Goal: Obtain resource: Obtain resource

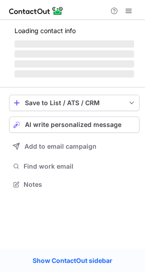
scroll to position [183, 145]
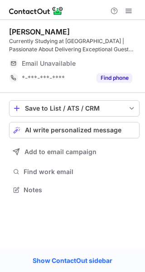
scroll to position [183, 145]
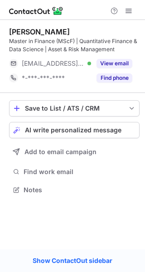
scroll to position [183, 145]
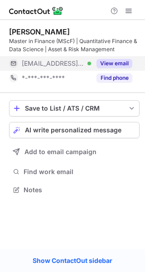
click at [102, 63] on button "View email" at bounding box center [115, 63] width 36 height 9
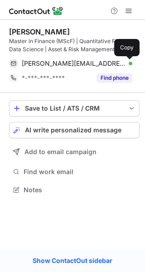
click at [130, 65] on span at bounding box center [127, 63] width 7 height 7
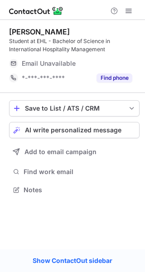
scroll to position [183, 145]
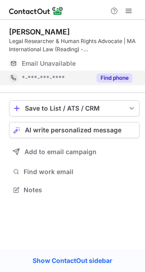
scroll to position [183, 145]
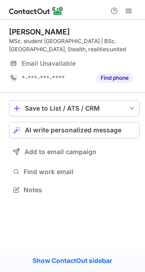
scroll to position [183, 145]
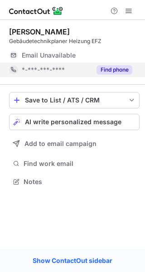
scroll to position [4, 5]
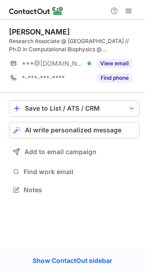
scroll to position [183, 145]
click at [70, 33] on div "Barbara Genocchi" at bounding box center [39, 31] width 61 height 9
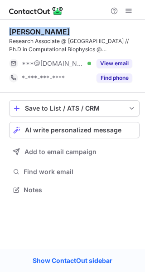
click at [70, 33] on div "Barbara Genocchi" at bounding box center [39, 31] width 61 height 9
copy div "Barbara Genocchi"
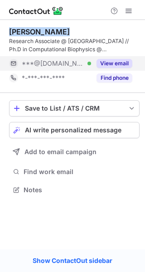
click at [122, 61] on button "View email" at bounding box center [115, 63] width 36 height 9
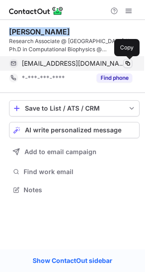
click at [128, 61] on span at bounding box center [127, 63] width 7 height 7
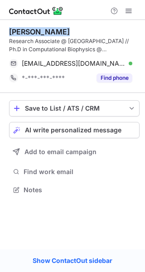
click at [138, 21] on div "Barbara Genocchi Research Associate @ KOBO - Bern University of Applied Science…" at bounding box center [74, 56] width 131 height 73
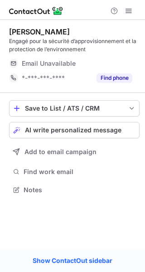
scroll to position [183, 145]
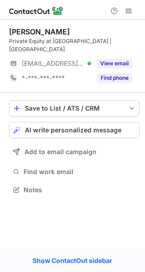
scroll to position [4, 5]
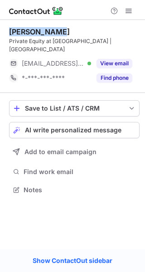
drag, startPoint x: 59, startPoint y: 30, endPoint x: 8, endPoint y: 33, distance: 51.4
click at [8, 33] on div "Mattéo Spahn Private Equity at VALU | Passerelle ***@valu-invest.com Verified V…" at bounding box center [72, 112] width 145 height 184
copy div "Mattéo Spahn"
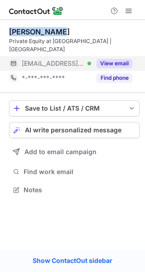
click at [126, 59] on button "View email" at bounding box center [115, 63] width 36 height 9
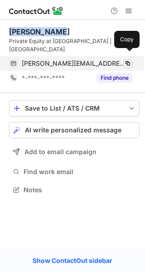
click at [132, 59] on button at bounding box center [128, 63] width 9 height 9
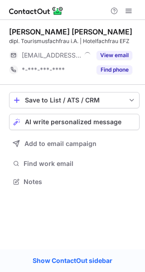
scroll to position [4, 5]
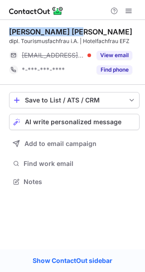
drag, startPoint x: 77, startPoint y: 28, endPoint x: 9, endPoint y: 32, distance: 67.8
click at [9, 32] on div "[PERSON_NAME] [PERSON_NAME]" at bounding box center [74, 31] width 131 height 9
copy div "[PERSON_NAME] [PERSON_NAME]"
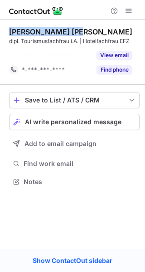
scroll to position [161, 145]
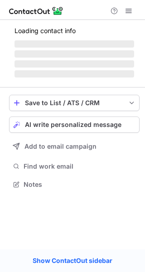
scroll to position [4, 5]
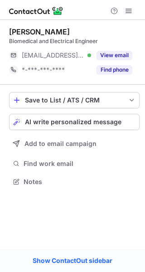
drag, startPoint x: 96, startPoint y: 32, endPoint x: 11, endPoint y: 33, distance: 85.4
click at [11, 33] on div "Nathan Ashley Hoffman" at bounding box center [74, 31] width 131 height 9
copy div "Nathan Ashley Hoffman"
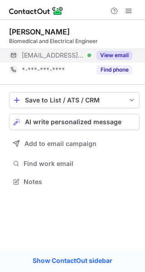
click at [130, 55] on button "View email" at bounding box center [115, 55] width 36 height 9
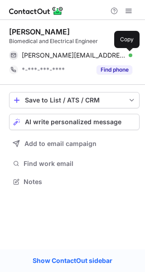
click at [130, 55] on span at bounding box center [127, 55] width 7 height 7
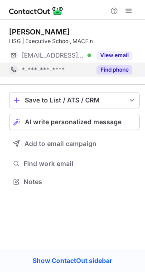
scroll to position [4, 5]
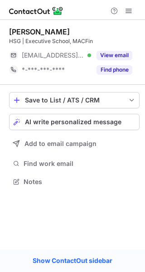
drag, startPoint x: 64, startPoint y: 32, endPoint x: 10, endPoint y: 32, distance: 55.0
click at [10, 32] on div "Philippe Tosoni" at bounding box center [74, 31] width 131 height 9
copy div "Philippe Tosoni"
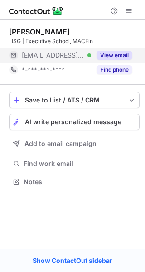
click at [118, 53] on button "View email" at bounding box center [115, 55] width 36 height 9
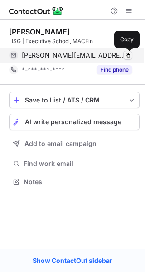
click at [132, 55] on button at bounding box center [128, 55] width 9 height 9
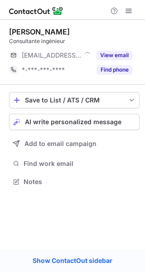
scroll to position [4, 5]
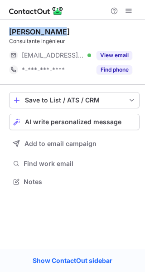
drag, startPoint x: 63, startPoint y: 34, endPoint x: 11, endPoint y: 30, distance: 51.4
click at [11, 30] on div "[PERSON_NAME]" at bounding box center [74, 31] width 131 height 9
copy div "[PERSON_NAME]"
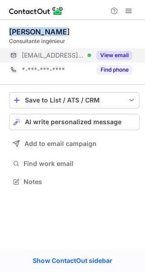
click at [120, 52] on button "View email" at bounding box center [115, 55] width 36 height 9
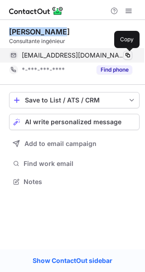
click at [129, 56] on span at bounding box center [127, 55] width 7 height 7
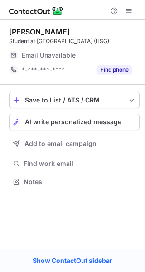
scroll to position [4, 5]
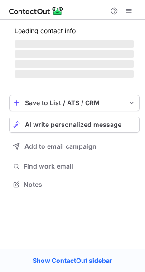
scroll to position [4, 5]
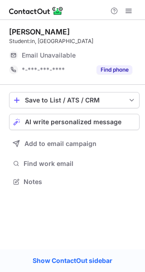
scroll to position [4, 5]
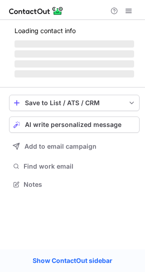
scroll to position [198, 145]
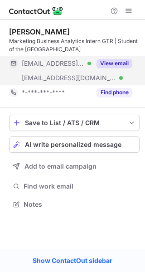
click at [100, 60] on button "View email" at bounding box center [115, 63] width 36 height 9
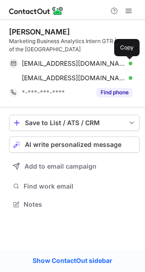
click at [124, 63] on span at bounding box center [127, 63] width 7 height 7
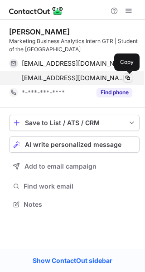
click at [124, 76] on span at bounding box center [127, 77] width 7 height 7
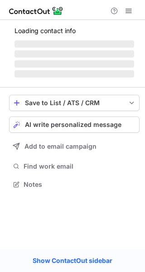
scroll to position [4, 5]
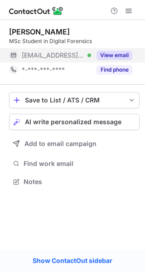
click at [105, 55] on button "View email" at bounding box center [115, 55] width 36 height 9
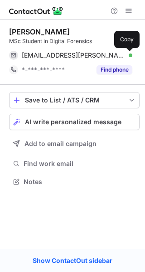
click at [131, 56] on span at bounding box center [127, 55] width 7 height 7
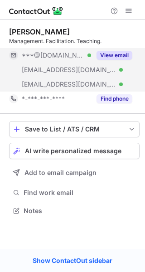
scroll to position [204, 145]
click at [104, 54] on button "View email" at bounding box center [115, 55] width 36 height 9
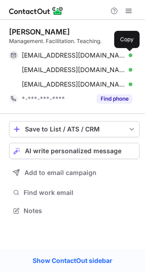
click at [128, 54] on span at bounding box center [127, 55] width 7 height 7
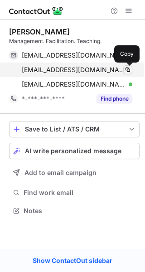
click at [129, 68] on span at bounding box center [127, 69] width 7 height 7
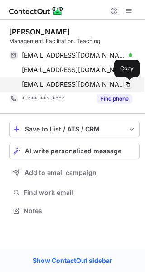
click at [128, 84] on span at bounding box center [127, 84] width 7 height 7
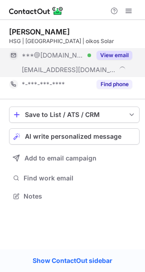
scroll to position [190, 145]
click at [105, 54] on button "View email" at bounding box center [115, 55] width 36 height 9
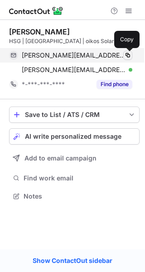
click at [129, 52] on span at bounding box center [127, 55] width 7 height 7
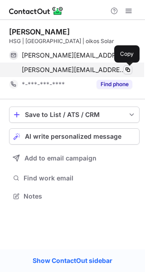
click at [128, 70] on span at bounding box center [127, 69] width 7 height 7
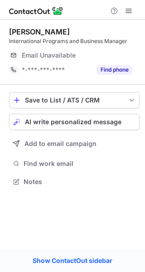
scroll to position [4, 5]
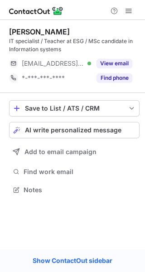
scroll to position [183, 145]
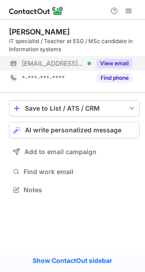
click at [103, 63] on button "View email" at bounding box center [115, 63] width 36 height 9
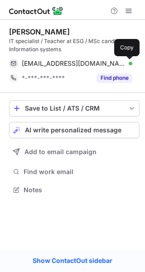
click at [131, 62] on span at bounding box center [127, 63] width 7 height 7
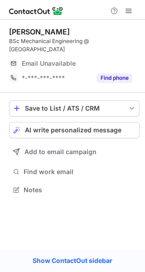
scroll to position [4, 5]
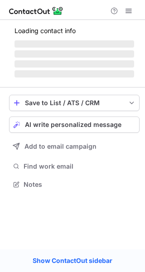
scroll to position [183, 145]
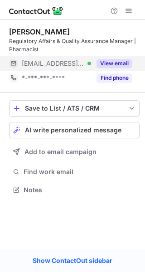
click at [107, 58] on div "View email" at bounding box center [111, 63] width 41 height 15
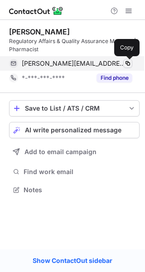
click at [126, 59] on button at bounding box center [128, 63] width 9 height 9
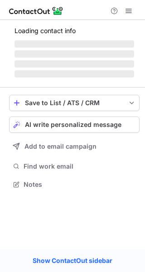
scroll to position [4, 5]
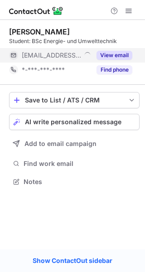
scroll to position [4, 5]
click at [108, 54] on button "View email" at bounding box center [115, 55] width 36 height 9
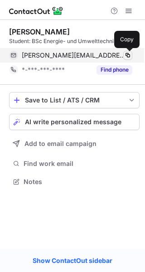
click at [126, 55] on span at bounding box center [127, 55] width 7 height 7
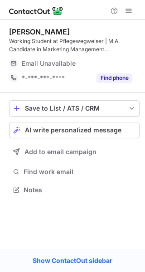
scroll to position [183, 145]
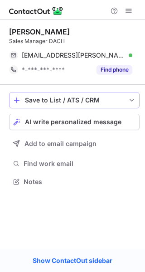
scroll to position [175, 145]
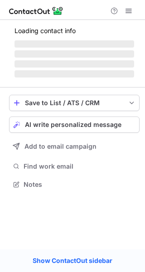
scroll to position [183, 145]
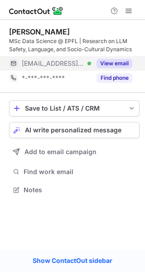
click at [104, 61] on button "View email" at bounding box center [115, 63] width 36 height 9
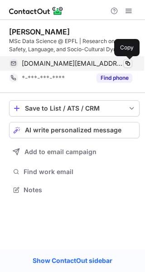
click at [125, 63] on span at bounding box center [127, 63] width 7 height 7
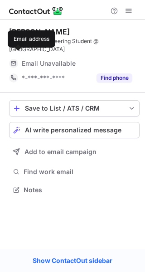
scroll to position [4, 5]
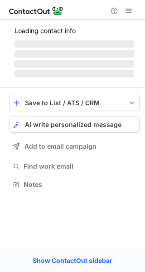
scroll to position [4, 5]
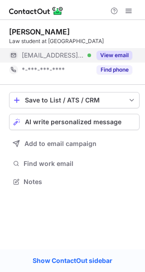
click at [110, 54] on button "View email" at bounding box center [115, 55] width 36 height 9
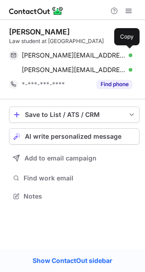
scroll to position [190, 145]
click at [123, 54] on div "n.wyler@mediafisch.ch Verified" at bounding box center [77, 55] width 111 height 8
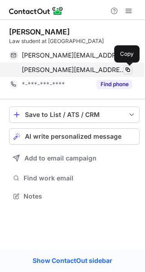
click at [125, 71] on span at bounding box center [127, 69] width 7 height 7
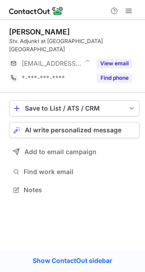
scroll to position [183, 145]
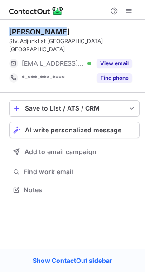
drag, startPoint x: 61, startPoint y: 30, endPoint x: 7, endPoint y: 29, distance: 54.0
click at [7, 29] on div "Andrin Blass Stv. Adjunkt at Büelrain State College of Economics Winterthur ***…" at bounding box center [72, 112] width 145 height 184
copy div "Andrin Blass"
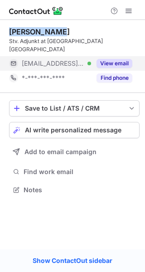
click at [107, 63] on button "View email" at bounding box center [115, 63] width 36 height 9
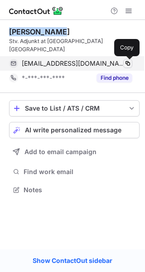
click at [127, 63] on span at bounding box center [127, 63] width 7 height 7
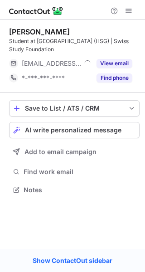
scroll to position [183, 145]
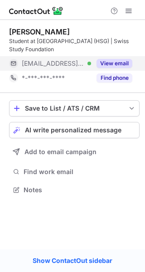
click at [105, 63] on button "View email" at bounding box center [115, 63] width 36 height 9
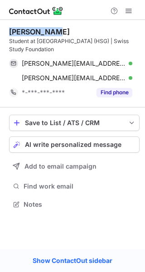
drag, startPoint x: 57, startPoint y: 34, endPoint x: 9, endPoint y: 34, distance: 48.6
click at [9, 34] on div "[PERSON_NAME] Student at [GEOGRAPHIC_DATA][PERSON_NAME] (HSG) | Swiss Study Fou…" at bounding box center [72, 119] width 145 height 198
copy div "[PERSON_NAME]"
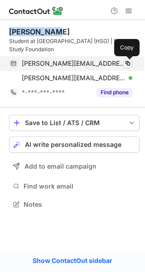
click at [127, 59] on button at bounding box center [128, 63] width 9 height 9
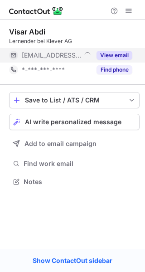
scroll to position [4, 5]
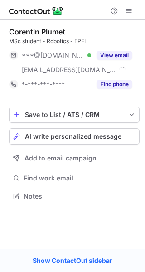
scroll to position [190, 145]
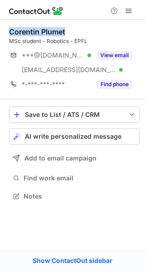
drag, startPoint x: 67, startPoint y: 30, endPoint x: 11, endPoint y: 33, distance: 55.9
click at [11, 33] on div "Corentin Plumet" at bounding box center [74, 31] width 131 height 9
copy div "Corentin Plumet"
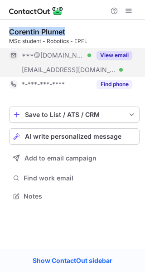
click at [122, 56] on button "View email" at bounding box center [115, 55] width 36 height 9
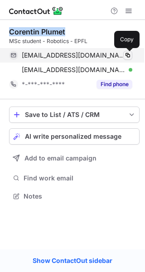
click at [126, 56] on span at bounding box center [127, 55] width 7 height 7
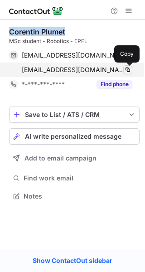
click at [127, 68] on span at bounding box center [127, 69] width 7 height 7
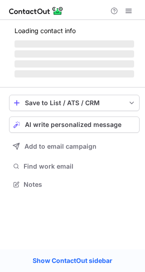
scroll to position [190, 145]
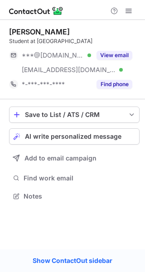
drag, startPoint x: 71, startPoint y: 31, endPoint x: 10, endPoint y: 32, distance: 61.3
click at [10, 32] on div "[PERSON_NAME]" at bounding box center [74, 31] width 131 height 9
copy div "[PERSON_NAME]"
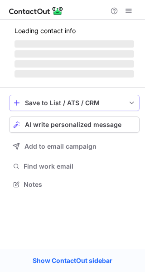
scroll to position [4, 5]
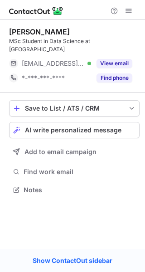
drag, startPoint x: 66, startPoint y: 30, endPoint x: 8, endPoint y: 31, distance: 58.1
click at [8, 31] on div "Nicolas Teissier MSc Student in Data Science at EPFL ***@epfl.ch Verified View …" at bounding box center [72, 112] width 145 height 184
copy div "Nicolas Teissier"
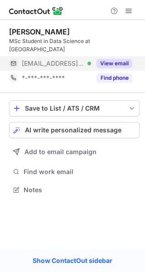
click at [109, 59] on button "View email" at bounding box center [115, 63] width 36 height 9
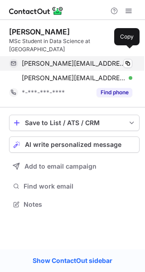
scroll to position [190, 145]
click at [125, 60] on span at bounding box center [127, 63] width 7 height 7
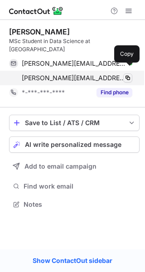
click at [128, 74] on span at bounding box center [127, 77] width 7 height 7
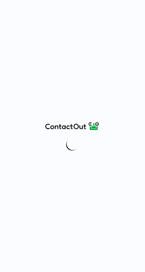
click at [16, 81] on div at bounding box center [72, 136] width 145 height 272
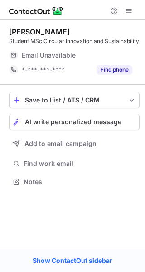
scroll to position [4, 5]
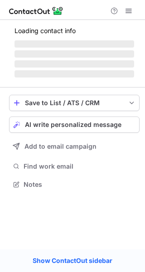
scroll to position [4, 5]
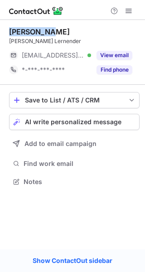
drag, startPoint x: 50, startPoint y: 30, endPoint x: 7, endPoint y: 31, distance: 43.6
click at [7, 31] on div "[PERSON_NAME] Lernender [EMAIL_ADDRESS][DOMAIN_NAME] Verified View email *-***-…" at bounding box center [72, 108] width 145 height 176
copy div "[PERSON_NAME]"
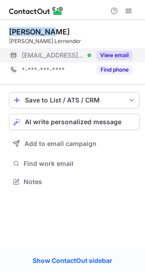
click at [102, 55] on button "View email" at bounding box center [115, 55] width 36 height 9
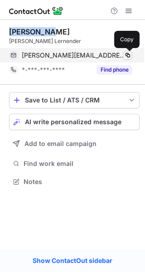
click at [125, 55] on span at bounding box center [127, 55] width 7 height 7
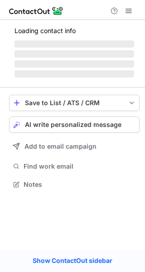
scroll to position [183, 145]
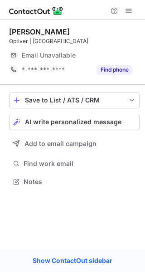
scroll to position [4, 5]
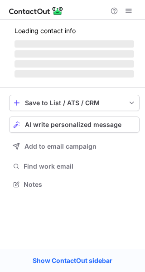
scroll to position [4, 5]
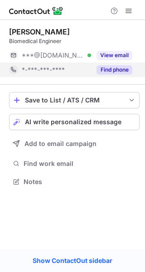
scroll to position [4, 5]
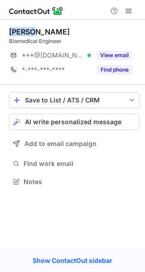
drag, startPoint x: 40, startPoint y: 33, endPoint x: 10, endPoint y: 29, distance: 30.6
click at [10, 29] on div "[PERSON_NAME]" at bounding box center [74, 31] width 131 height 9
copy div "[PERSON_NAME]"
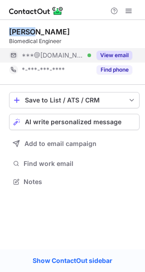
click at [103, 54] on button "View email" at bounding box center [115, 55] width 36 height 9
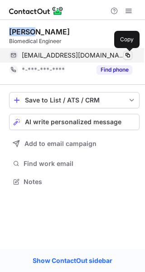
click at [125, 54] on span at bounding box center [127, 55] width 7 height 7
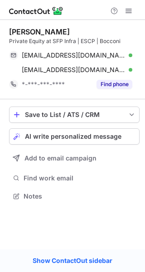
scroll to position [190, 145]
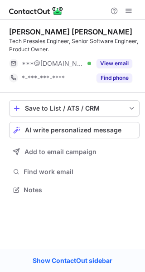
scroll to position [183, 145]
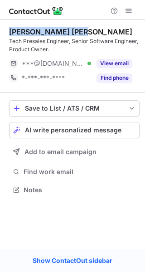
drag, startPoint x: 83, startPoint y: 32, endPoint x: 10, endPoint y: 22, distance: 73.0
click at [10, 22] on div "[PERSON_NAME] [PERSON_NAME] Tech Presales Engineer, Senior Software Engineer, P…" at bounding box center [74, 56] width 131 height 73
copy div "[PERSON_NAME] [PERSON_NAME]"
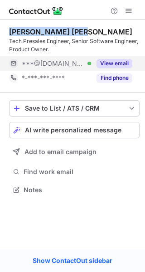
click at [110, 67] on button "View email" at bounding box center [115, 63] width 36 height 9
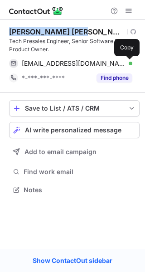
click at [126, 65] on span at bounding box center [127, 63] width 7 height 7
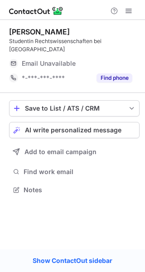
scroll to position [175, 145]
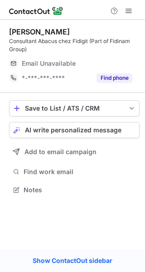
scroll to position [183, 145]
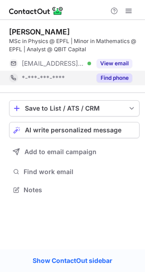
scroll to position [183, 145]
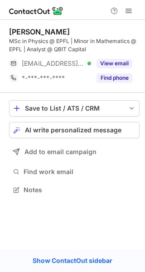
drag, startPoint x: 77, startPoint y: 30, endPoint x: 9, endPoint y: 25, distance: 68.3
click at [9, 25] on div "[PERSON_NAME] MSc in Physics @ EPFL | Minor in Mathematics @ EPFL | Analyst @ Q…" at bounding box center [74, 56] width 131 height 73
copy div "[PERSON_NAME]"
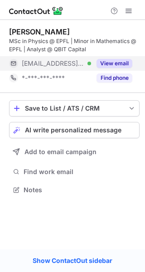
click at [116, 61] on button "View email" at bounding box center [115, 63] width 36 height 9
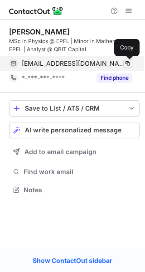
click at [127, 61] on span at bounding box center [127, 63] width 7 height 7
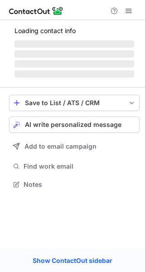
scroll to position [183, 145]
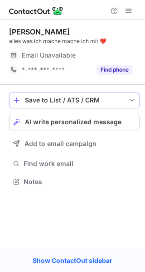
scroll to position [4, 5]
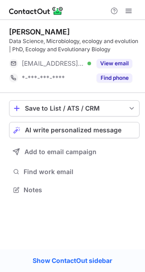
scroll to position [183, 145]
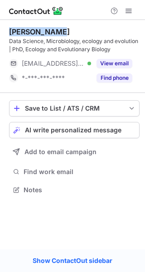
drag, startPoint x: 59, startPoint y: 29, endPoint x: 8, endPoint y: 29, distance: 50.4
click at [8, 29] on div "Sarah Cossey Data Science, Microbiology, ecology and evolution | PhD, Ecology a…" at bounding box center [72, 112] width 145 height 184
copy div "Sarah Cossey"
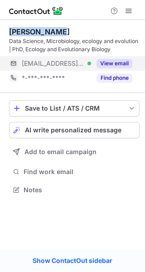
click at [110, 64] on button "View email" at bounding box center [115, 63] width 36 height 9
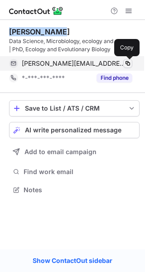
click at [129, 64] on span at bounding box center [127, 63] width 7 height 7
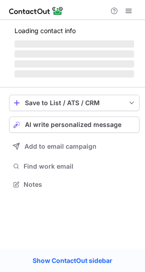
scroll to position [183, 145]
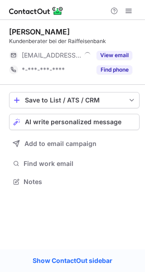
scroll to position [4, 5]
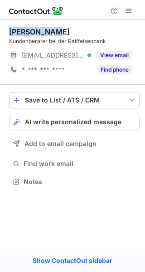
drag, startPoint x: 45, startPoint y: 29, endPoint x: 10, endPoint y: 29, distance: 35.0
click at [10, 29] on div "[PERSON_NAME]" at bounding box center [74, 31] width 131 height 9
copy div "[PERSON_NAME]"
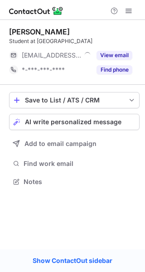
scroll to position [4, 5]
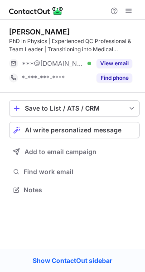
scroll to position [183, 145]
drag, startPoint x: 70, startPoint y: 30, endPoint x: 11, endPoint y: 26, distance: 59.6
click at [11, 26] on div "[PERSON_NAME] PhD in Physics | Experienced QC Professional & Team Leader | Tran…" at bounding box center [74, 56] width 131 height 73
copy div "[PERSON_NAME]"
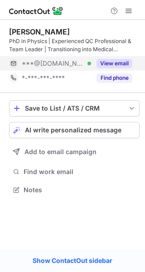
click at [112, 65] on button "View email" at bounding box center [115, 63] width 36 height 9
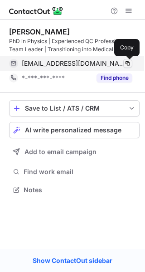
click at [126, 64] on span at bounding box center [127, 63] width 7 height 7
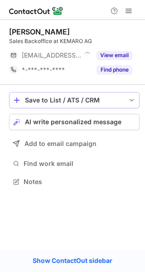
scroll to position [4, 5]
drag, startPoint x: 67, startPoint y: 33, endPoint x: 9, endPoint y: 34, distance: 58.1
click at [9, 34] on div "[PERSON_NAME] Sales Backoffice at KEMARO AG [EMAIL_ADDRESS][DOMAIN_NAME] Verifi…" at bounding box center [72, 108] width 145 height 176
copy div "[PERSON_NAME]"
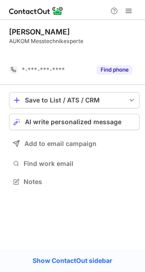
scroll to position [161, 145]
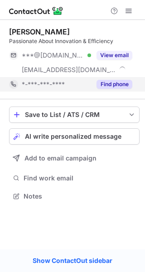
scroll to position [190, 145]
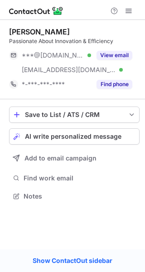
drag, startPoint x: 83, startPoint y: 30, endPoint x: 6, endPoint y: 33, distance: 76.8
click at [6, 33] on div "Xavier de Fauconval Passionate About Innovation & Efficiency ***@gmail.com Veri…" at bounding box center [72, 115] width 145 height 190
copy div "Xavier de Fauconval"
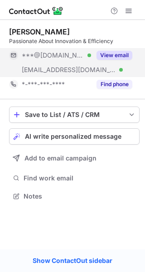
click at [116, 54] on button "View email" at bounding box center [115, 55] width 36 height 9
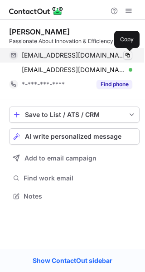
click at [127, 54] on span at bounding box center [127, 55] width 7 height 7
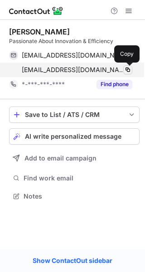
click at [129, 71] on span at bounding box center [127, 69] width 7 height 7
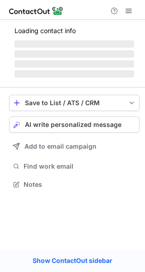
scroll to position [198, 145]
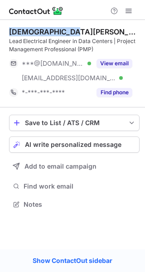
drag, startPoint x: 67, startPoint y: 29, endPoint x: 9, endPoint y: 33, distance: 58.3
click at [9, 33] on div "Christian Reyes Lead Electrical Engineer in Data Centers | Project Management P…" at bounding box center [72, 119] width 145 height 198
copy div "Christian Reyes"
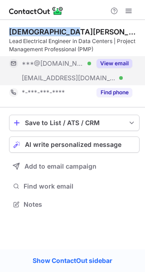
click at [110, 59] on button "View email" at bounding box center [115, 63] width 36 height 9
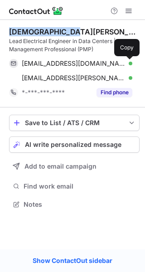
click at [127, 60] on span at bounding box center [127, 63] width 7 height 7
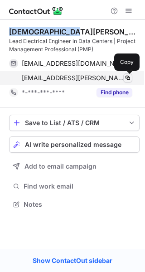
click at [127, 76] on span at bounding box center [127, 77] width 7 height 7
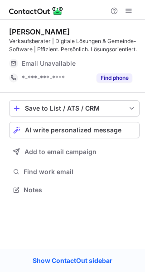
scroll to position [183, 145]
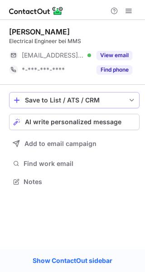
scroll to position [4, 5]
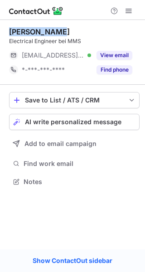
drag, startPoint x: 54, startPoint y: 32, endPoint x: 8, endPoint y: 32, distance: 45.9
click at [8, 32] on div "[PERSON_NAME] Electrical Engineer bei MMS [EMAIL_ADDRESS][DOMAIN_NAME] Verified…" at bounding box center [72, 108] width 145 height 176
copy div "[PERSON_NAME]"
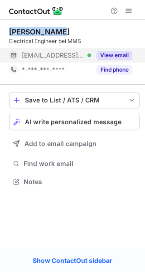
click at [116, 52] on button "View email" at bounding box center [115, 55] width 36 height 9
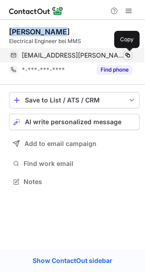
click at [128, 54] on span at bounding box center [127, 55] width 7 height 7
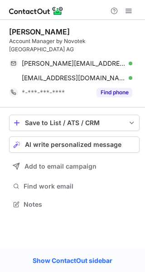
scroll to position [190, 145]
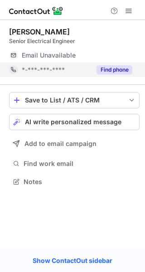
scroll to position [4, 5]
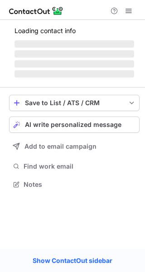
scroll to position [183, 145]
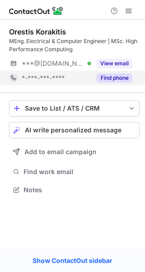
scroll to position [183, 145]
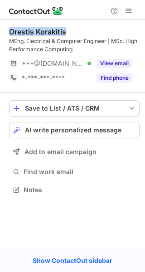
drag, startPoint x: 70, startPoint y: 34, endPoint x: 10, endPoint y: 30, distance: 60.1
click at [10, 30] on div "Orestis Korakitis" at bounding box center [74, 31] width 131 height 9
copy div "Orestis Korakitis"
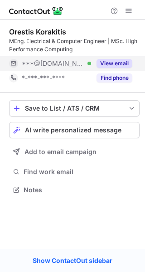
click at [104, 59] on div "View email" at bounding box center [111, 63] width 41 height 15
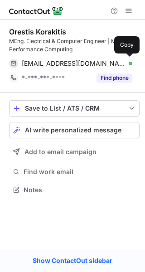
click at [122, 64] on div "[EMAIL_ADDRESS][DOMAIN_NAME] Verified" at bounding box center [77, 63] width 111 height 8
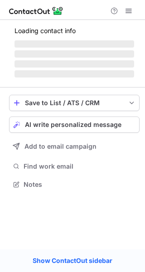
scroll to position [4, 5]
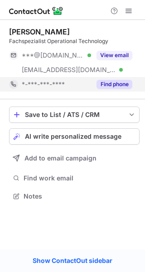
scroll to position [190, 145]
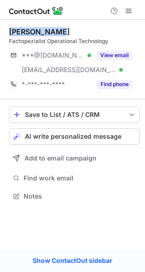
drag, startPoint x: 55, startPoint y: 32, endPoint x: 9, endPoint y: 32, distance: 45.9
click at [9, 32] on div "[PERSON_NAME]" at bounding box center [74, 31] width 131 height 9
copy div "[PERSON_NAME]"
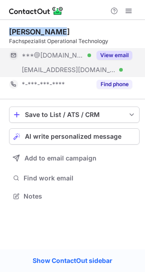
click at [118, 58] on button "View email" at bounding box center [115, 55] width 36 height 9
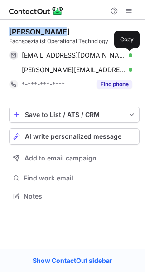
click at [127, 56] on span at bounding box center [127, 55] width 7 height 7
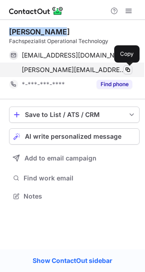
click at [128, 70] on span at bounding box center [127, 69] width 7 height 7
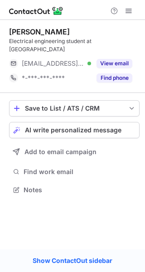
scroll to position [4, 5]
drag, startPoint x: 83, startPoint y: 34, endPoint x: 8, endPoint y: 30, distance: 75.0
click at [8, 30] on div "Massimiliano Ferrulli Electrical engineering student at EPFL ***@swisspod.com V…" at bounding box center [72, 112] width 145 height 184
copy div "Massimiliano Ferrulli"
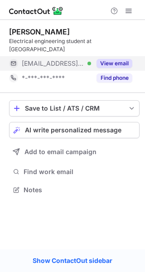
click at [111, 59] on button "View email" at bounding box center [115, 63] width 36 height 9
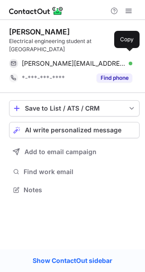
click at [124, 59] on button at bounding box center [128, 63] width 9 height 9
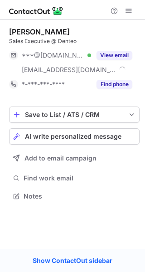
scroll to position [190, 145]
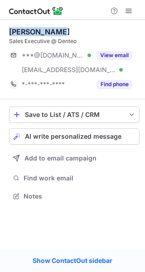
drag, startPoint x: 55, startPoint y: 30, endPoint x: 8, endPoint y: 30, distance: 47.2
click at [8, 30] on div "Raphael Haut Sales Executive @ Denteo ***@gmail.com Verified ***@denteo.ch Veri…" at bounding box center [72, 115] width 145 height 190
copy div "Raphael Haut"
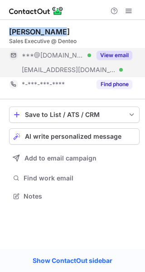
click at [118, 56] on button "View email" at bounding box center [115, 55] width 36 height 9
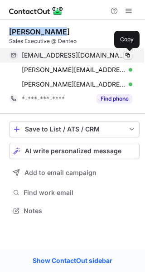
click at [129, 54] on span at bounding box center [127, 55] width 7 height 7
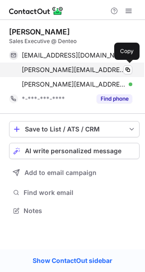
click at [127, 64] on div "raphael@careerlunch.com Verified Copy" at bounding box center [71, 70] width 124 height 15
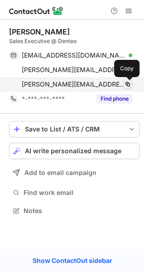
click at [127, 83] on span at bounding box center [127, 84] width 7 height 7
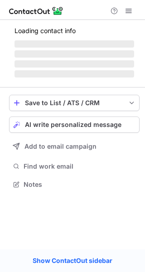
scroll to position [4, 5]
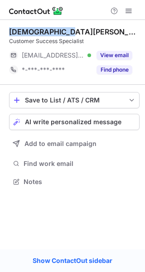
drag, startPoint x: 65, startPoint y: 33, endPoint x: 10, endPoint y: 29, distance: 56.0
click at [10, 29] on div "Maria Mauvilet" at bounding box center [74, 31] width 131 height 9
copy div "Maria Mauvilet"
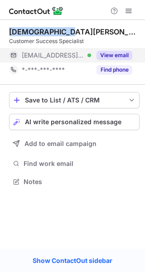
click at [111, 54] on button "View email" at bounding box center [115, 55] width 36 height 9
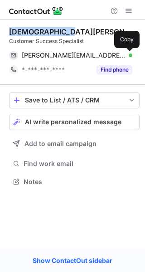
click at [127, 54] on span at bounding box center [127, 55] width 7 height 7
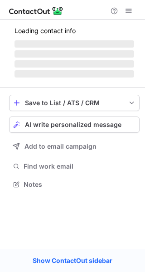
scroll to position [183, 145]
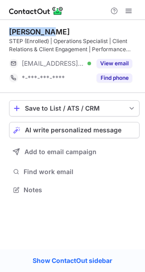
drag, startPoint x: 54, startPoint y: 31, endPoint x: 9, endPoint y: 29, distance: 44.6
click at [9, 29] on div "[PERSON_NAME]" at bounding box center [74, 31] width 131 height 9
copy div "[PERSON_NAME]"
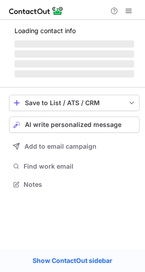
scroll to position [4, 5]
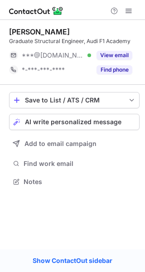
drag, startPoint x: 67, startPoint y: 32, endPoint x: 9, endPoint y: 30, distance: 57.7
click at [9, 30] on div "[PERSON_NAME]" at bounding box center [74, 31] width 131 height 9
copy div "[PERSON_NAME]"
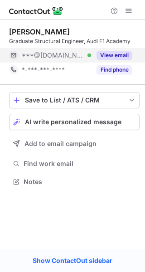
click at [110, 57] on button "View email" at bounding box center [115, 55] width 36 height 9
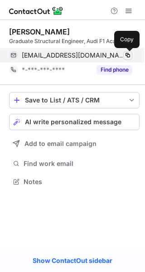
click at [127, 56] on span at bounding box center [127, 55] width 7 height 7
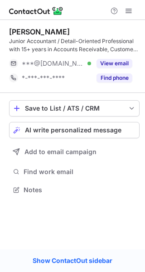
scroll to position [183, 145]
drag, startPoint x: 68, startPoint y: 32, endPoint x: 9, endPoint y: 30, distance: 59.1
click at [9, 30] on div "[PERSON_NAME]" at bounding box center [74, 31] width 131 height 9
copy div "[PERSON_NAME]"
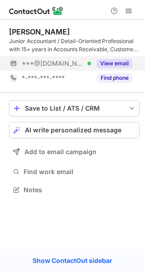
click at [114, 56] on div "View email" at bounding box center [111, 63] width 41 height 15
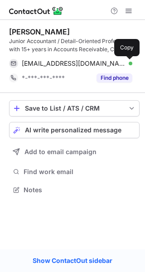
click at [125, 63] on span at bounding box center [127, 63] width 7 height 7
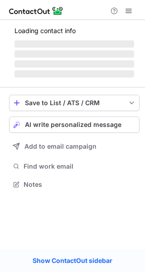
scroll to position [183, 145]
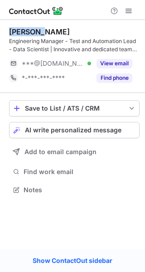
drag, startPoint x: 39, startPoint y: 30, endPoint x: 9, endPoint y: 31, distance: 30.4
click at [9, 31] on div "[PERSON_NAME] Engineering Manager - Test and Automation Lead - Data Scientist |…" at bounding box center [72, 112] width 145 height 184
copy div "[PERSON_NAME]"
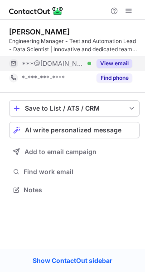
click at [109, 68] on div "View email" at bounding box center [111, 63] width 41 height 15
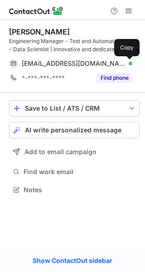
click at [129, 63] on span at bounding box center [127, 63] width 7 height 7
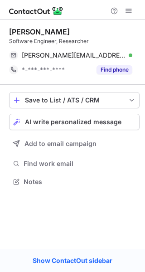
scroll to position [175, 145]
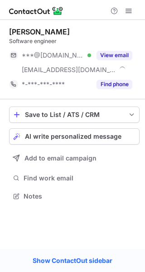
scroll to position [190, 145]
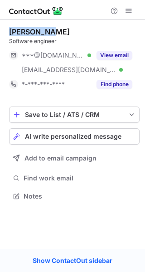
drag, startPoint x: 50, startPoint y: 30, endPoint x: 10, endPoint y: 34, distance: 41.1
click at [10, 34] on div "[PERSON_NAME]" at bounding box center [74, 31] width 131 height 9
copy div "[PERSON_NAME]"
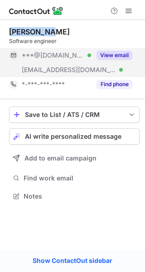
click at [106, 53] on button "View email" at bounding box center [115, 55] width 36 height 9
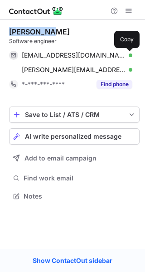
click at [127, 52] on span at bounding box center [127, 55] width 7 height 7
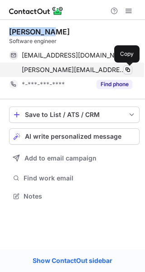
click at [127, 69] on span at bounding box center [127, 69] width 7 height 7
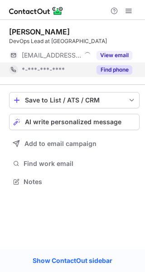
scroll to position [4, 5]
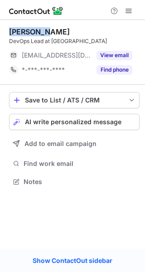
drag, startPoint x: 47, startPoint y: 30, endPoint x: 9, endPoint y: 30, distance: 37.7
click at [9, 30] on div "[PERSON_NAME]" at bounding box center [74, 31] width 131 height 9
copy div "[PERSON_NAME]"
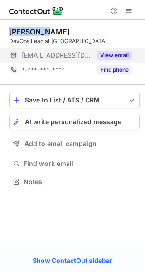
click at [115, 54] on button "View email" at bounding box center [115, 55] width 36 height 9
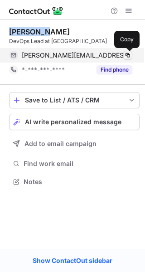
click at [131, 54] on span at bounding box center [127, 55] width 7 height 7
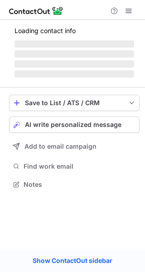
scroll to position [4, 5]
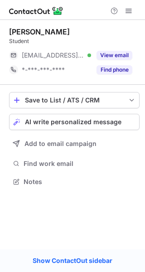
drag, startPoint x: 87, startPoint y: 31, endPoint x: 10, endPoint y: 32, distance: 77.2
click at [10, 32] on div "Sylvestre van Kappel" at bounding box center [74, 31] width 131 height 9
copy div "Sylvestre van Kappel"
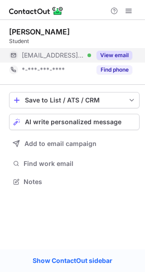
click at [109, 53] on button "View email" at bounding box center [115, 55] width 36 height 9
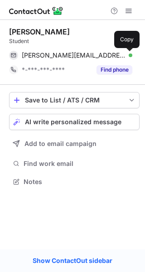
click at [129, 58] on span at bounding box center [127, 55] width 7 height 7
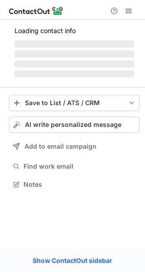
scroll to position [183, 145]
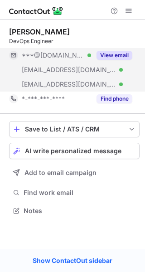
scroll to position [204, 145]
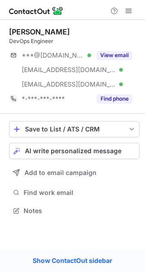
drag, startPoint x: 87, startPoint y: 34, endPoint x: 10, endPoint y: 30, distance: 76.4
click at [10, 30] on div "[PERSON_NAME]" at bounding box center [74, 31] width 131 height 9
copy div "George Anestopoulos"
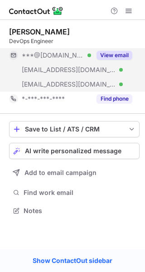
click at [109, 50] on div "View email" at bounding box center [111, 55] width 41 height 15
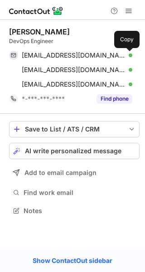
click at [132, 54] on button at bounding box center [128, 55] width 9 height 9
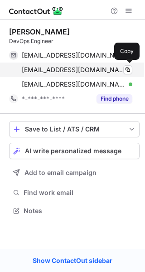
click at [126, 64] on div "aga@otenet.gr Verified Copy" at bounding box center [71, 70] width 124 height 15
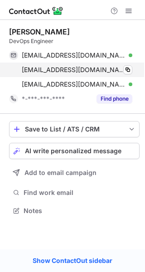
click at [126, 64] on div "aga@otenet.gr Verified Copy" at bounding box center [71, 70] width 124 height 15
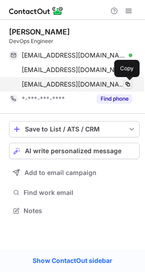
click at [129, 82] on span at bounding box center [127, 84] width 7 height 7
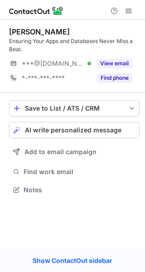
scroll to position [183, 145]
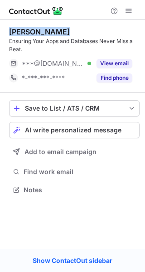
drag, startPoint x: 62, startPoint y: 30, endPoint x: 9, endPoint y: 30, distance: 53.1
click at [9, 30] on div "[PERSON_NAME]" at bounding box center [74, 31] width 131 height 9
copy div "Łukasz Widera"
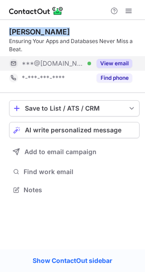
click at [119, 63] on button "View email" at bounding box center [115, 63] width 36 height 9
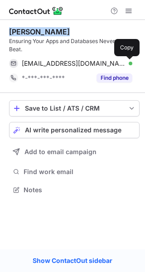
click at [130, 63] on span at bounding box center [127, 63] width 7 height 7
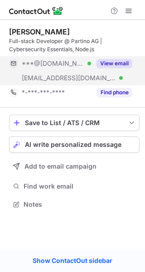
scroll to position [198, 145]
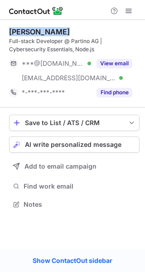
drag, startPoint x: 68, startPoint y: 32, endPoint x: 10, endPoint y: 30, distance: 58.2
click at [10, 30] on div "[PERSON_NAME]" at bounding box center [74, 31] width 131 height 9
copy div "[PERSON_NAME]"
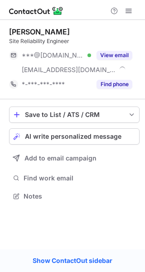
scroll to position [190, 145]
drag, startPoint x: 67, startPoint y: 30, endPoint x: 9, endPoint y: 28, distance: 58.2
click at [9, 28] on div "[PERSON_NAME] Site Reliability Engineer ***@[DOMAIN_NAME] Verified [EMAIL_ADDRE…" at bounding box center [72, 115] width 145 height 190
copy div "[PERSON_NAME]"
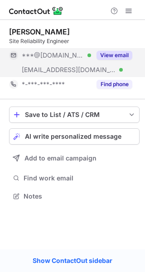
click at [121, 54] on button "View email" at bounding box center [115, 55] width 36 height 9
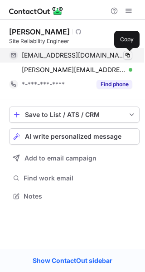
click at [124, 55] on span at bounding box center [127, 55] width 7 height 7
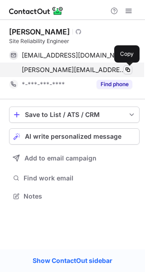
click at [127, 65] on button at bounding box center [128, 69] width 9 height 9
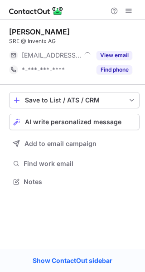
scroll to position [4, 5]
drag, startPoint x: 89, startPoint y: 30, endPoint x: 10, endPoint y: 25, distance: 78.7
click at [10, 25] on div "Kanishan Koneswaran SRE @ Inventx AG ***@inventx.ch Verified View email *-***-*…" at bounding box center [74, 52] width 131 height 65
copy div "Kanishan Koneswaran"
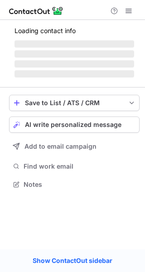
scroll to position [183, 145]
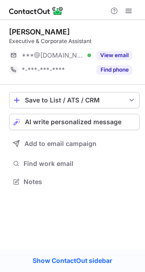
scroll to position [4, 5]
drag, startPoint x: 69, startPoint y: 30, endPoint x: 10, endPoint y: 30, distance: 59.0
click at [10, 30] on div "[PERSON_NAME]" at bounding box center [74, 31] width 131 height 9
copy div "[PERSON_NAME]"
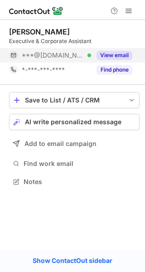
click at [120, 50] on div "View email" at bounding box center [111, 55] width 41 height 15
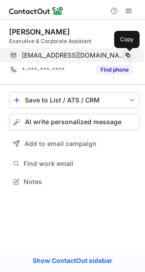
click at [125, 52] on span at bounding box center [127, 55] width 7 height 7
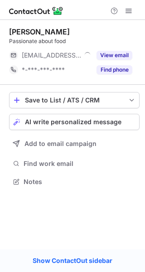
scroll to position [175, 145]
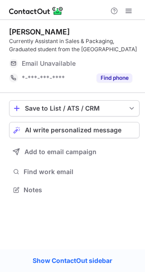
scroll to position [183, 145]
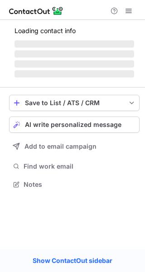
scroll to position [175, 145]
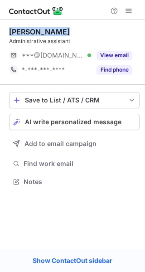
drag, startPoint x: 61, startPoint y: 31, endPoint x: 9, endPoint y: 29, distance: 52.7
click at [9, 29] on div "Cristina Haët" at bounding box center [74, 31] width 131 height 9
copy div "Cristina Haët"
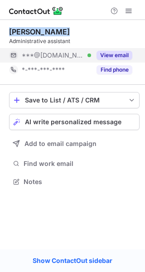
click at [113, 56] on button "View email" at bounding box center [115, 55] width 36 height 9
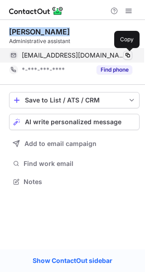
click at [130, 56] on span at bounding box center [127, 55] width 7 height 7
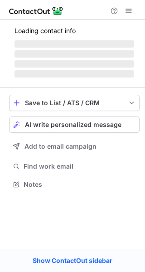
scroll to position [183, 145]
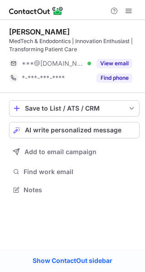
drag, startPoint x: 83, startPoint y: 31, endPoint x: 10, endPoint y: 31, distance: 72.2
click at [10, 31] on div "[PERSON_NAME]" at bounding box center [74, 31] width 131 height 9
copy div "[PERSON_NAME]"
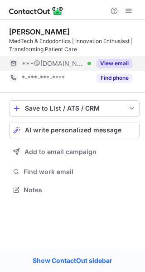
click at [115, 63] on button "View email" at bounding box center [115, 63] width 36 height 9
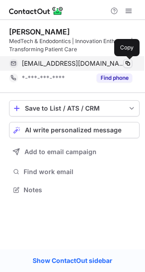
click at [126, 62] on span at bounding box center [127, 63] width 7 height 7
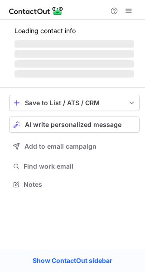
scroll to position [190, 145]
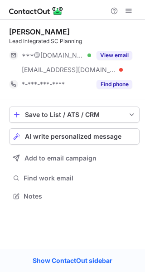
drag, startPoint x: 71, startPoint y: 30, endPoint x: 11, endPoint y: 31, distance: 60.4
click at [11, 31] on div "[PERSON_NAME]" at bounding box center [74, 31] width 131 height 9
copy div "[PERSON_NAME]"
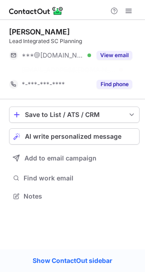
scroll to position [175, 145]
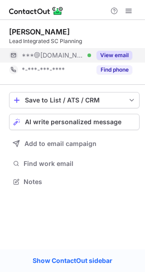
click at [117, 51] on button "View email" at bounding box center [115, 55] width 36 height 9
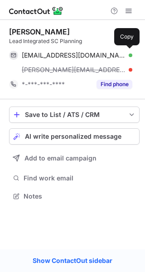
scroll to position [190, 145]
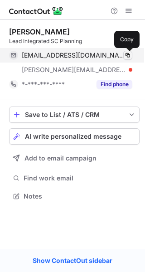
click at [129, 51] on button at bounding box center [128, 55] width 9 height 9
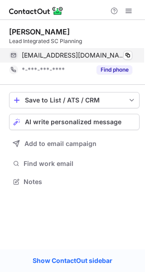
scroll to position [175, 145]
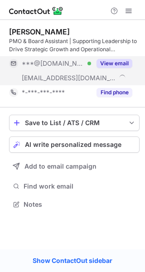
scroll to position [198, 145]
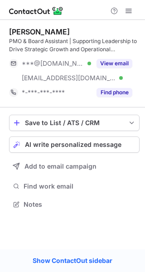
drag, startPoint x: 74, startPoint y: 31, endPoint x: 6, endPoint y: 32, distance: 67.7
click at [6, 32] on div "Nathalie Loftager PMO & Board Assistant | Supporting Leadership to Drive Strate…" at bounding box center [72, 119] width 145 height 198
copy div "Nathalie Loftager"
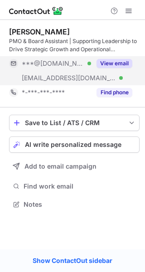
click at [110, 64] on button "View email" at bounding box center [115, 63] width 36 height 9
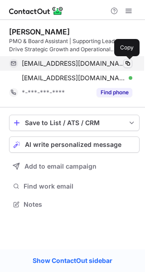
click at [125, 64] on span at bounding box center [127, 63] width 7 height 7
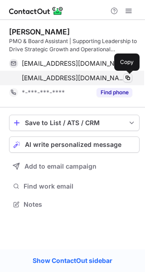
click at [126, 76] on span at bounding box center [127, 77] width 7 height 7
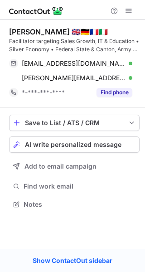
scroll to position [198, 145]
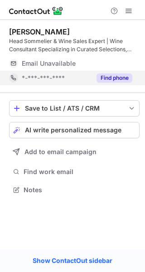
scroll to position [183, 145]
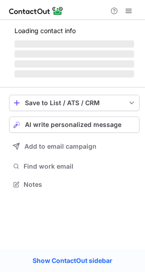
scroll to position [190, 145]
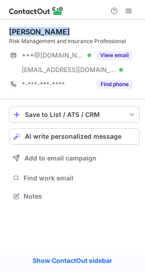
drag, startPoint x: 54, startPoint y: 31, endPoint x: 8, endPoint y: 32, distance: 46.8
click at [8, 32] on div "[PERSON_NAME] Risk Management and Insurance Professional ***@[DOMAIN_NAME] Veri…" at bounding box center [72, 115] width 145 height 190
copy div "[PERSON_NAME]"
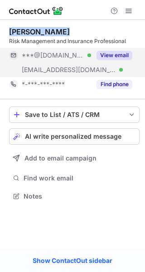
click at [113, 59] on button "View email" at bounding box center [115, 55] width 36 height 9
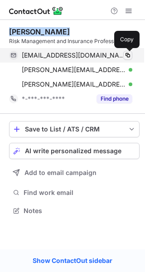
click at [125, 54] on span at bounding box center [127, 55] width 7 height 7
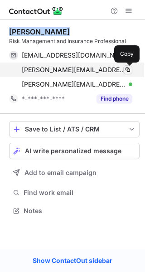
click at [129, 69] on span at bounding box center [127, 69] width 7 height 7
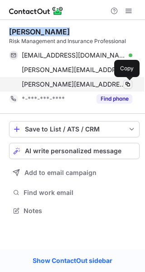
click at [127, 81] on span at bounding box center [127, 84] width 7 height 7
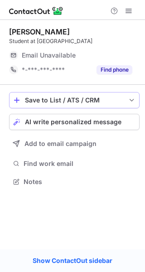
scroll to position [4, 5]
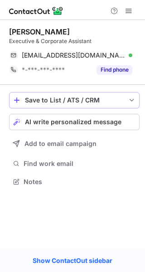
scroll to position [175, 145]
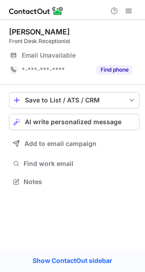
scroll to position [4, 5]
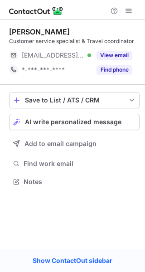
scroll to position [4, 5]
drag, startPoint x: 55, startPoint y: 31, endPoint x: 8, endPoint y: 30, distance: 47.2
click at [8, 30] on div "[PERSON_NAME] Customer service specialist & Travel coordinator [EMAIL_ADDRESS][…" at bounding box center [72, 108] width 145 height 176
copy div "[PERSON_NAME]"
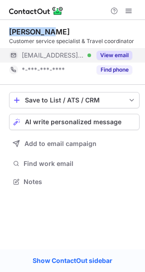
click at [118, 58] on button "View email" at bounding box center [115, 55] width 36 height 9
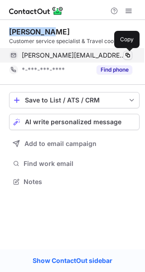
click at [127, 57] on span at bounding box center [127, 55] width 7 height 7
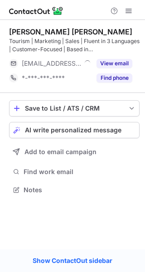
scroll to position [183, 145]
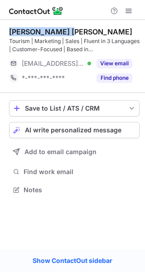
drag, startPoint x: 73, startPoint y: 31, endPoint x: 9, endPoint y: 33, distance: 64.1
click at [9, 33] on div "Ana Miguel Cruz" at bounding box center [74, 31] width 131 height 9
copy div "Ana Miguel Cruz"
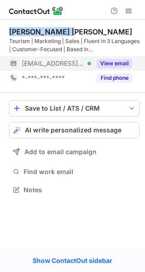
click at [104, 61] on button "View email" at bounding box center [115, 63] width 36 height 9
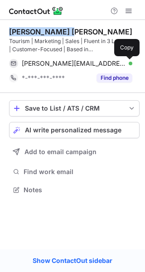
click at [130, 61] on span at bounding box center [127, 63] width 7 height 7
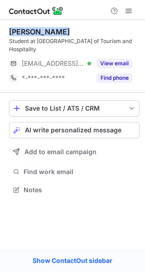
scroll to position [183, 145]
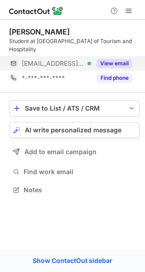
click at [104, 59] on div "View email" at bounding box center [111, 63] width 41 height 15
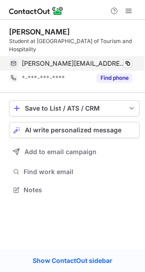
click at [133, 64] on div "gaspard.cador@thedoldergrand.com Verified Copy" at bounding box center [71, 63] width 124 height 15
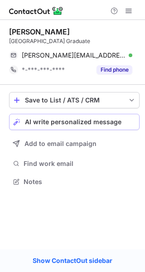
scroll to position [175, 145]
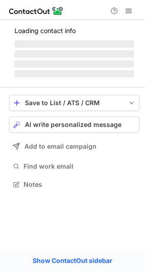
scroll to position [183, 145]
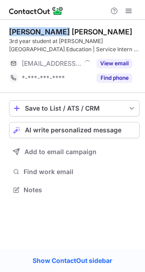
drag, startPoint x: 66, startPoint y: 30, endPoint x: 10, endPoint y: 32, distance: 55.9
click at [10, 32] on div "[PERSON_NAME] [PERSON_NAME]" at bounding box center [74, 31] width 131 height 9
copy div "[PERSON_NAME] [PERSON_NAME]"
click at [134, 28] on div "[PERSON_NAME] [PERSON_NAME]" at bounding box center [74, 31] width 131 height 9
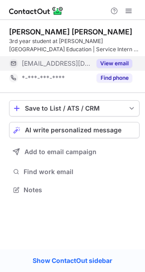
click at [113, 63] on button "View email" at bounding box center [115, 63] width 36 height 9
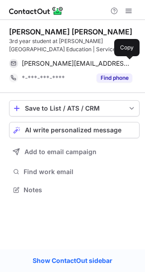
click at [129, 65] on span at bounding box center [127, 63] width 7 height 7
